Goal: Book appointment/travel/reservation

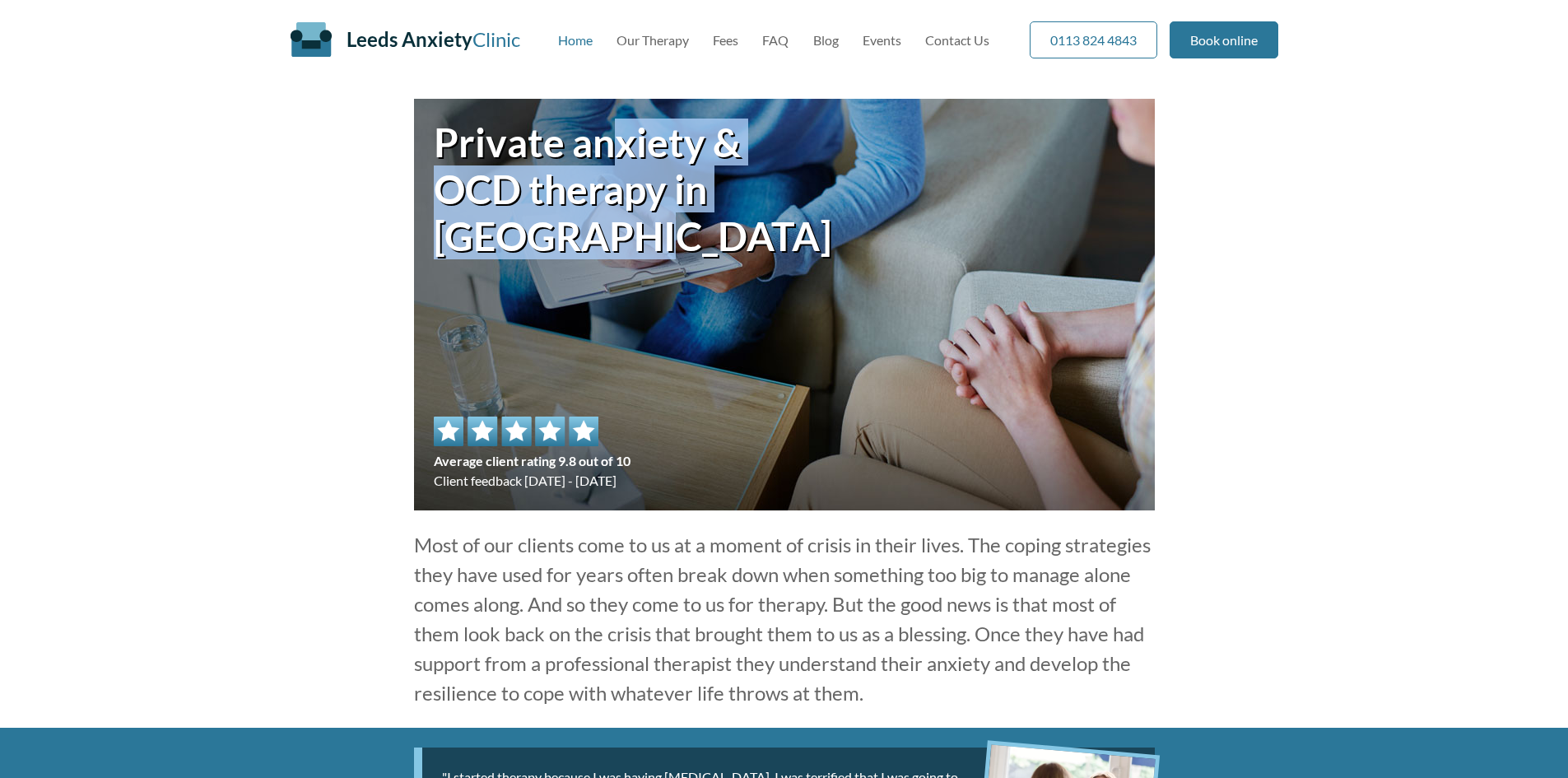
drag, startPoint x: 607, startPoint y: 146, endPoint x: 601, endPoint y: 234, distance: 88.2
click at [601, 233] on h1 "Private anxiety & OCD therapy in Leeds city centre" at bounding box center [609, 189] width 351 height 141
click at [645, 38] on link "Our Therapy" at bounding box center [652, 40] width 73 height 16
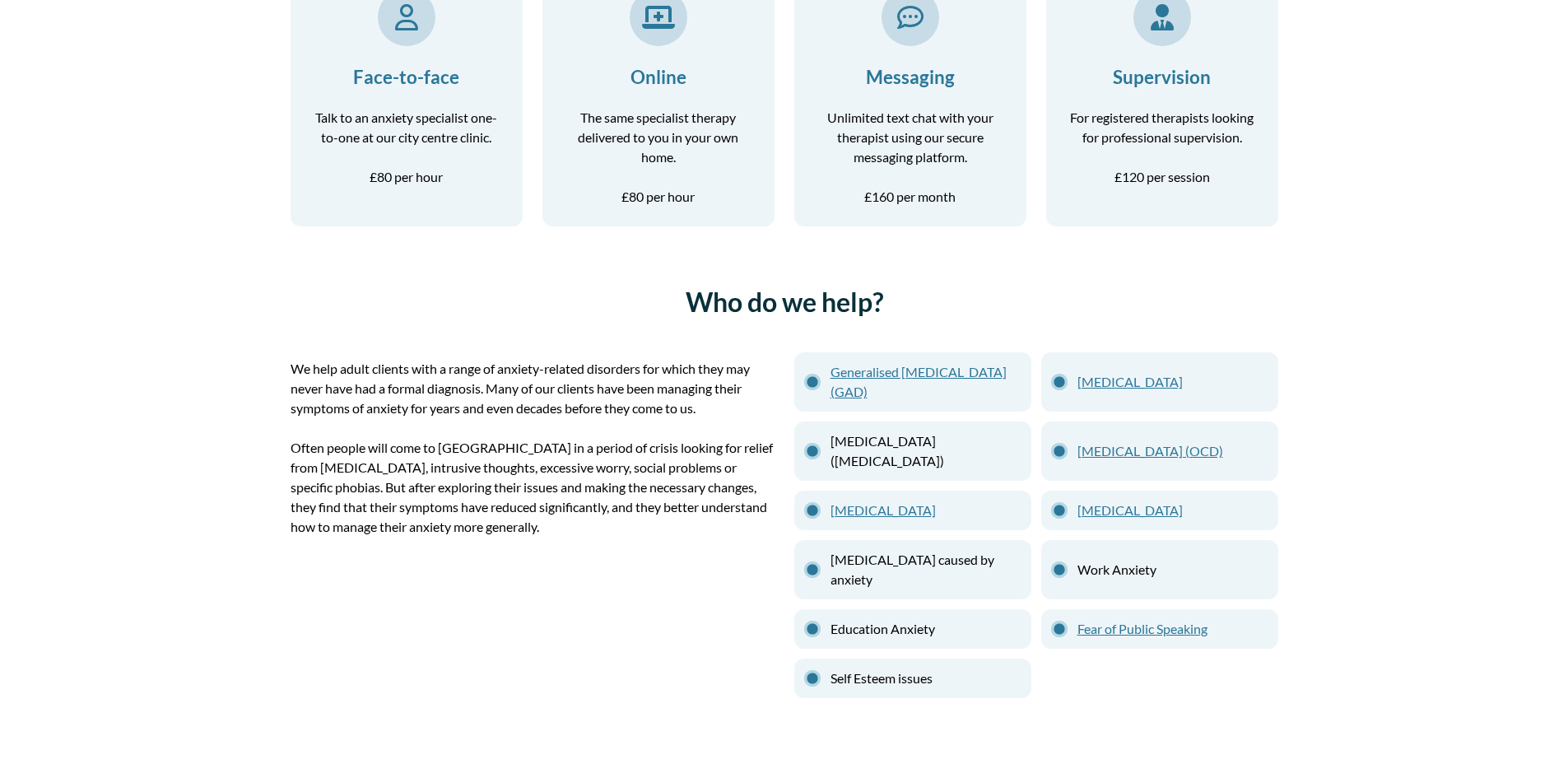
scroll to position [577, 0]
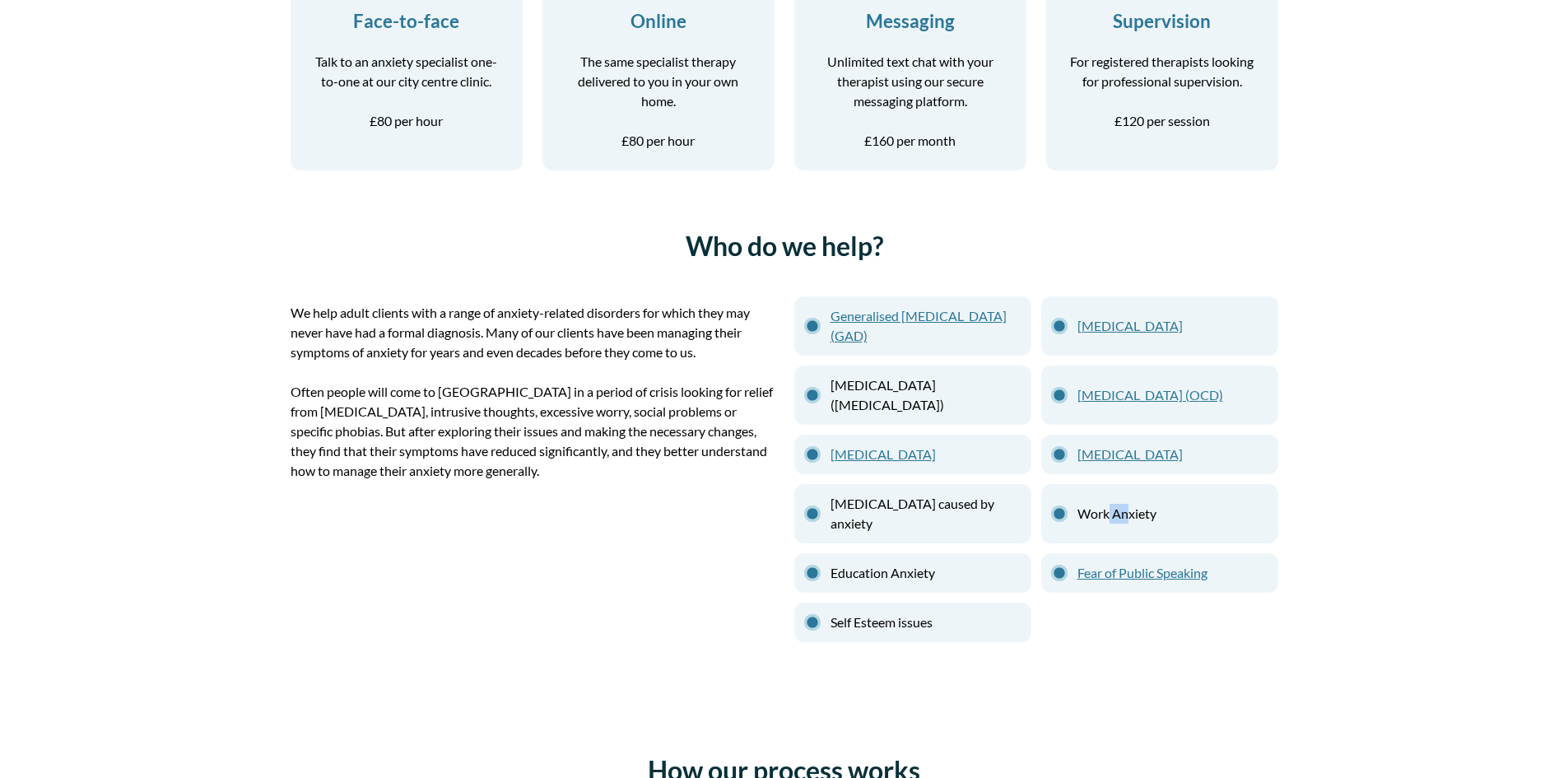
click at [1107, 514] on li "Work Anxiety" at bounding box center [1159, 514] width 237 height 60
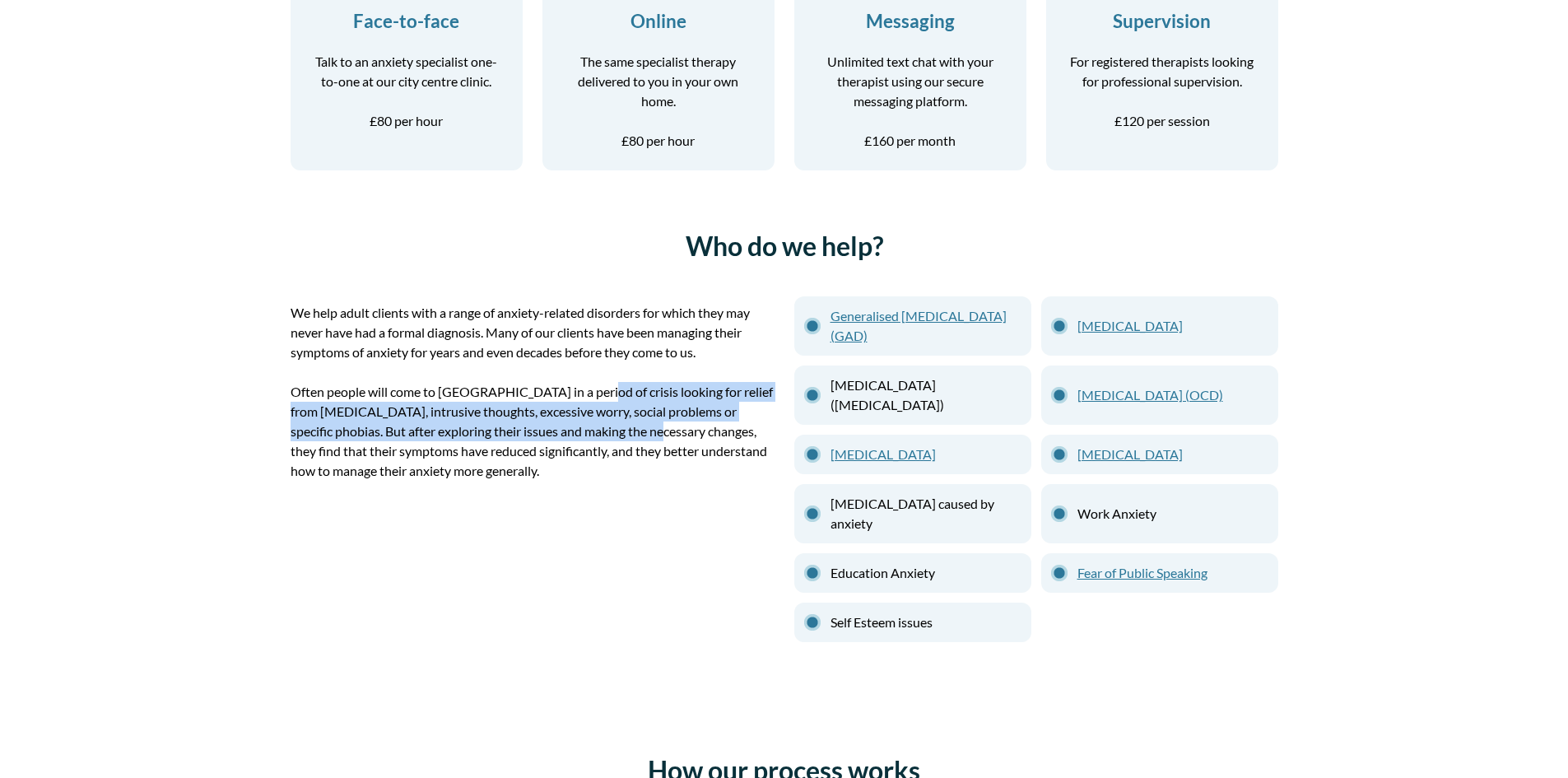
drag, startPoint x: 480, startPoint y: 416, endPoint x: 444, endPoint y: 379, distance: 51.6
click at [463, 395] on p "Often people will come to us in a period of crisis looking for relief from pani…" at bounding box center [532, 431] width 484 height 98
click at [432, 414] on p "Often people will come to us in a period of crisis looking for relief from pani…" at bounding box center [532, 431] width 484 height 98
drag, startPoint x: 445, startPoint y: 438, endPoint x: 457, endPoint y: 442, distance: 12.6
click at [448, 439] on p "Often people will come to us in a period of crisis looking for relief from pani…" at bounding box center [532, 431] width 484 height 98
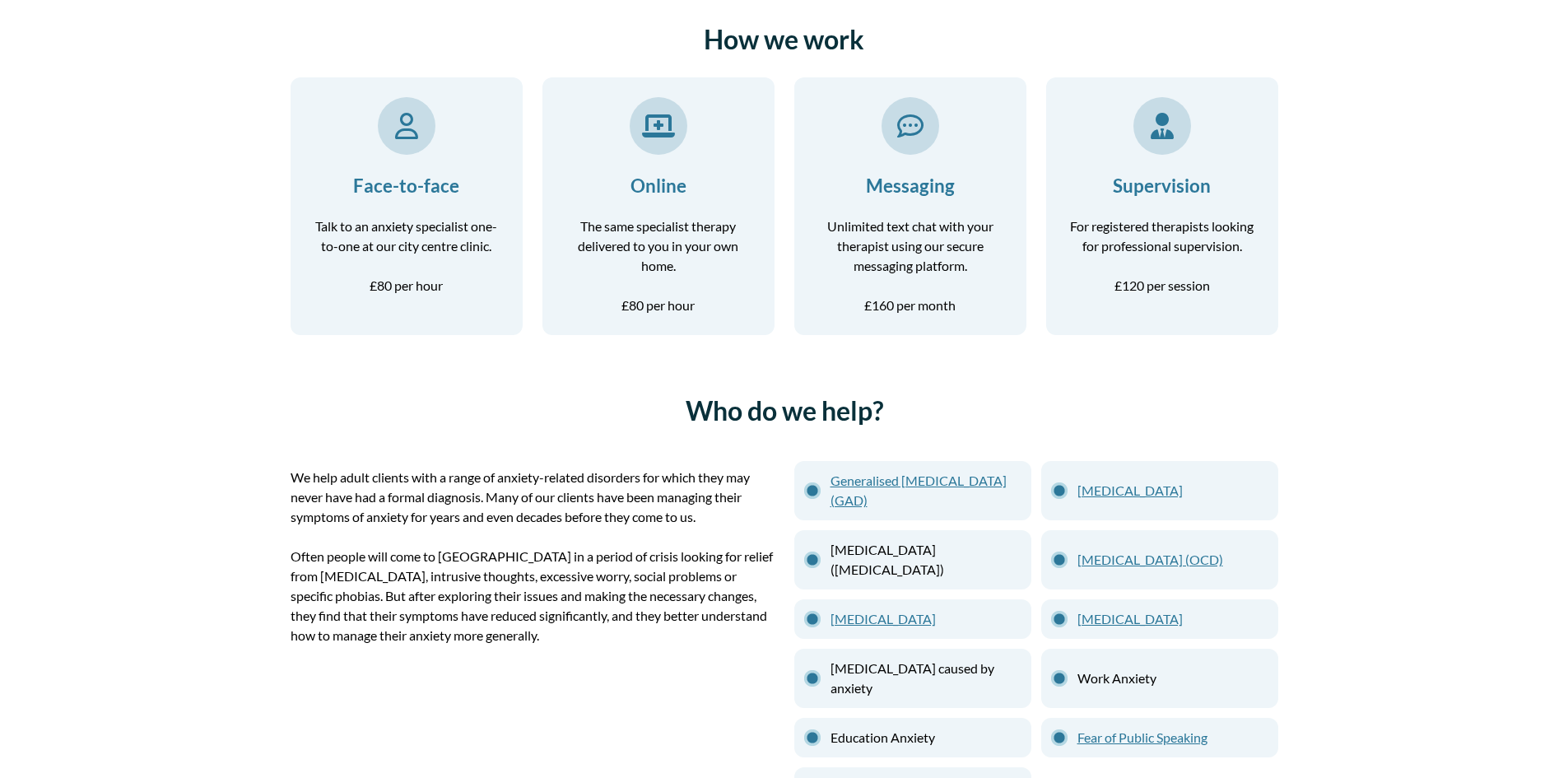
scroll to position [0, 0]
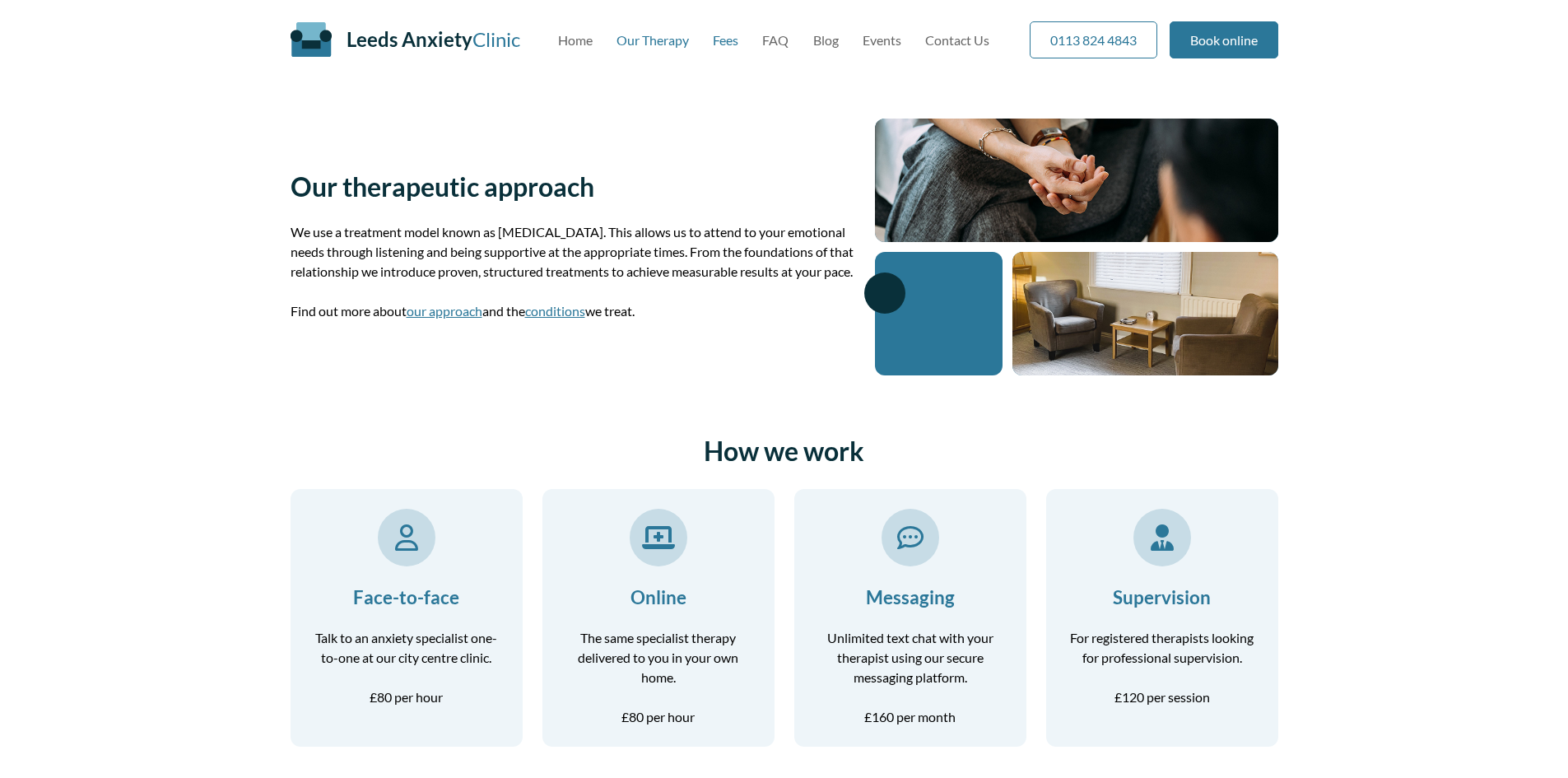
click at [738, 42] on link "Fees" at bounding box center [726, 40] width 26 height 16
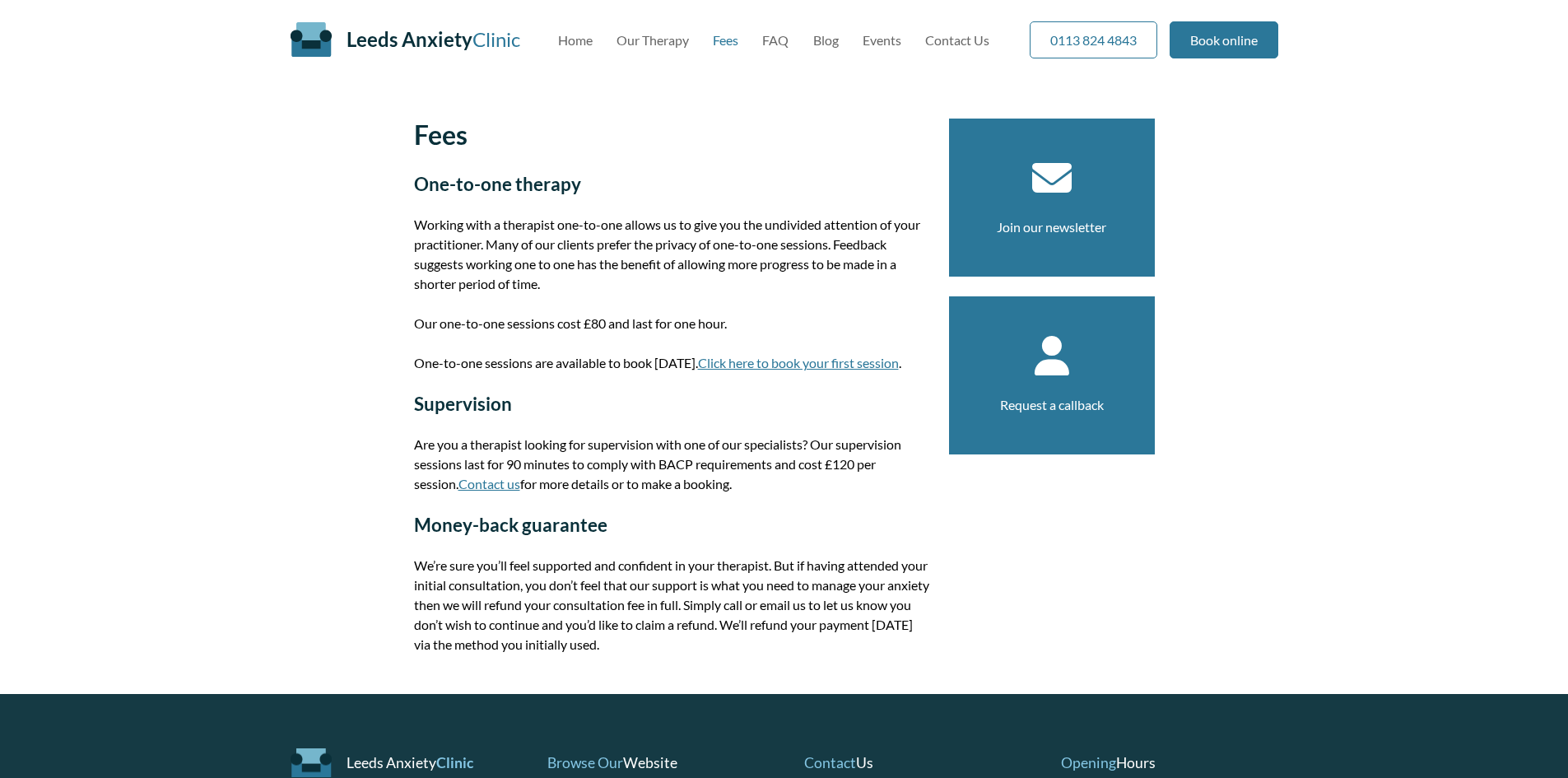
click at [744, 364] on link "Click here to book your first session" at bounding box center [798, 363] width 201 height 16
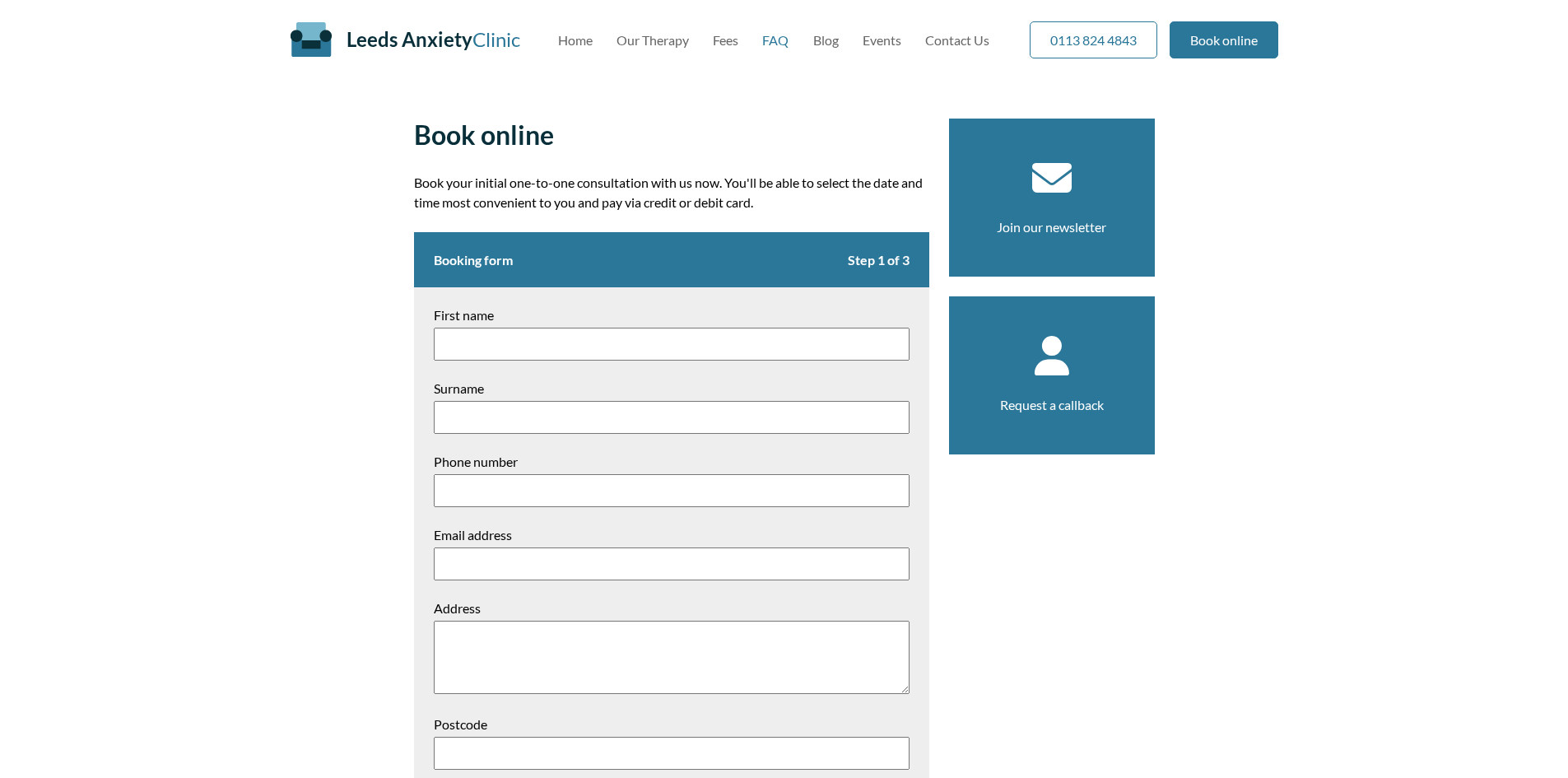
click at [768, 41] on link "FAQ" at bounding box center [776, 40] width 26 height 16
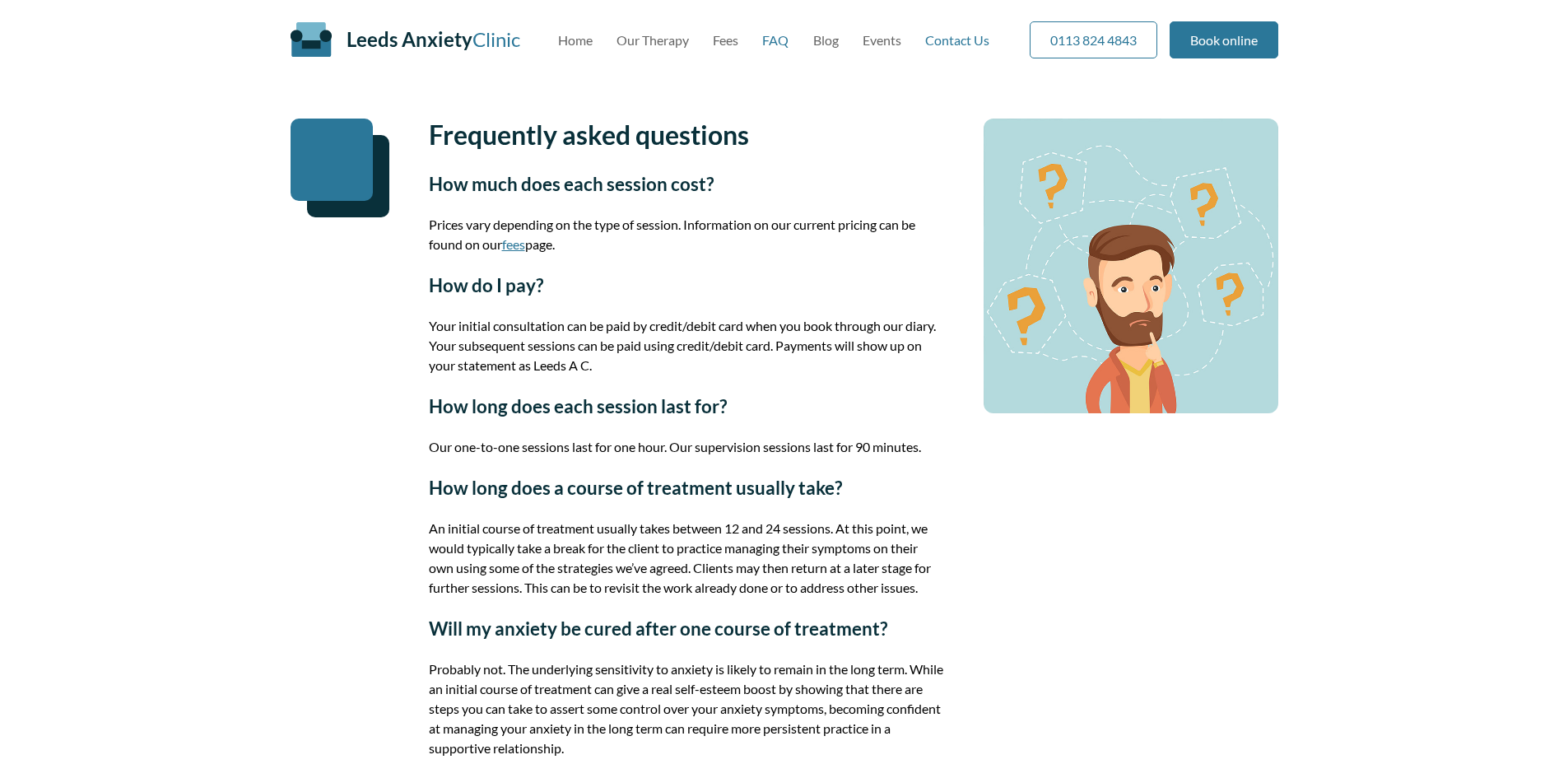
click at [963, 43] on link "Contact Us" at bounding box center [958, 40] width 65 height 16
